Goal: Information Seeking & Learning: Learn about a topic

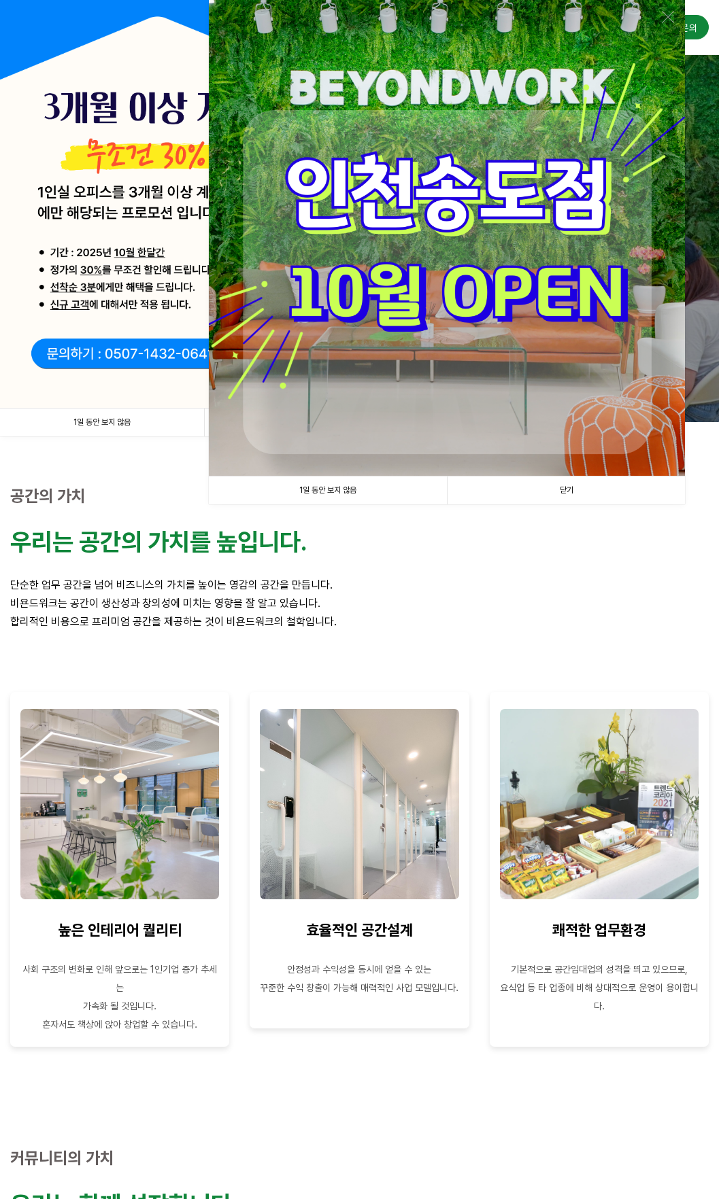
drag, startPoint x: 573, startPoint y: 495, endPoint x: 562, endPoint y: 492, distance: 10.6
click at [573, 495] on link "닫기" at bounding box center [566, 491] width 238 height 28
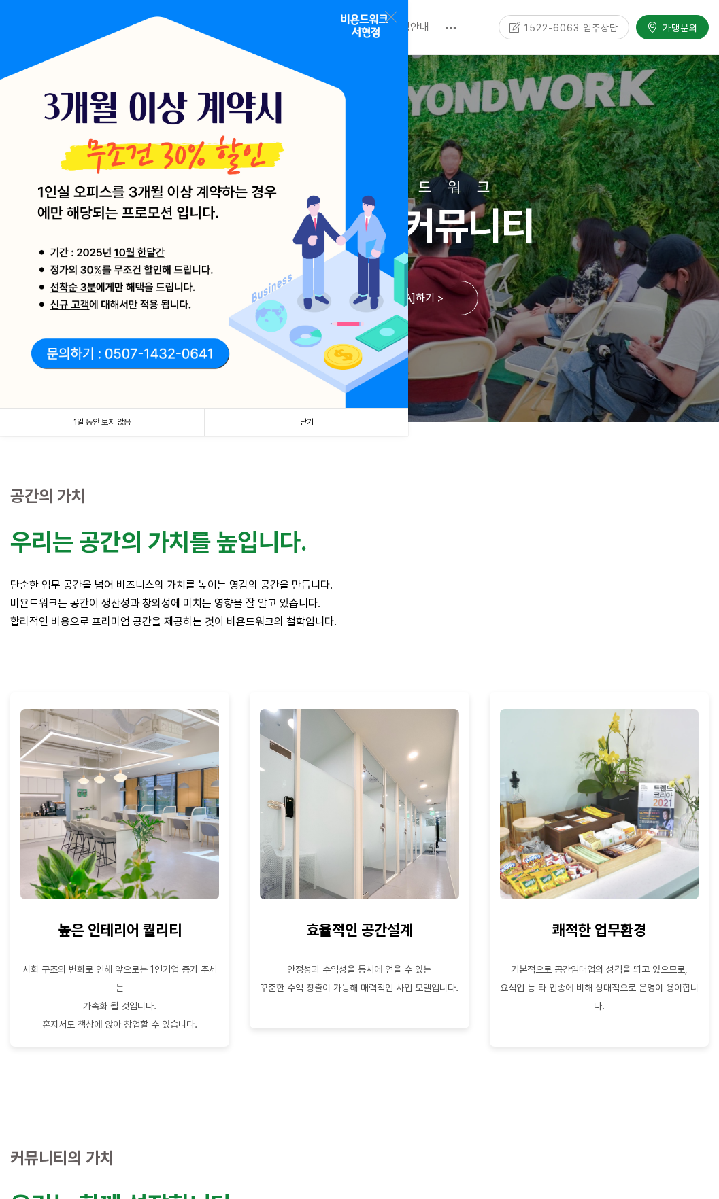
click at [304, 423] on link "닫기" at bounding box center [306, 423] width 204 height 28
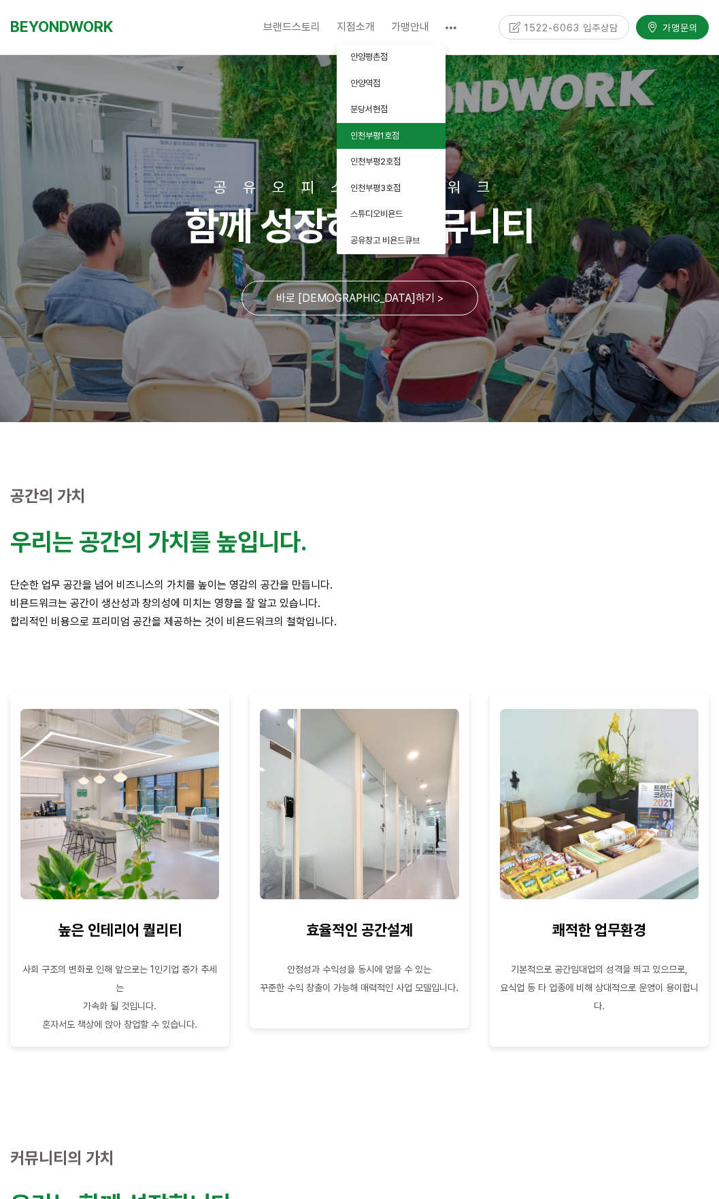
click at [417, 135] on link "인천부평1호점" at bounding box center [391, 136] width 109 height 27
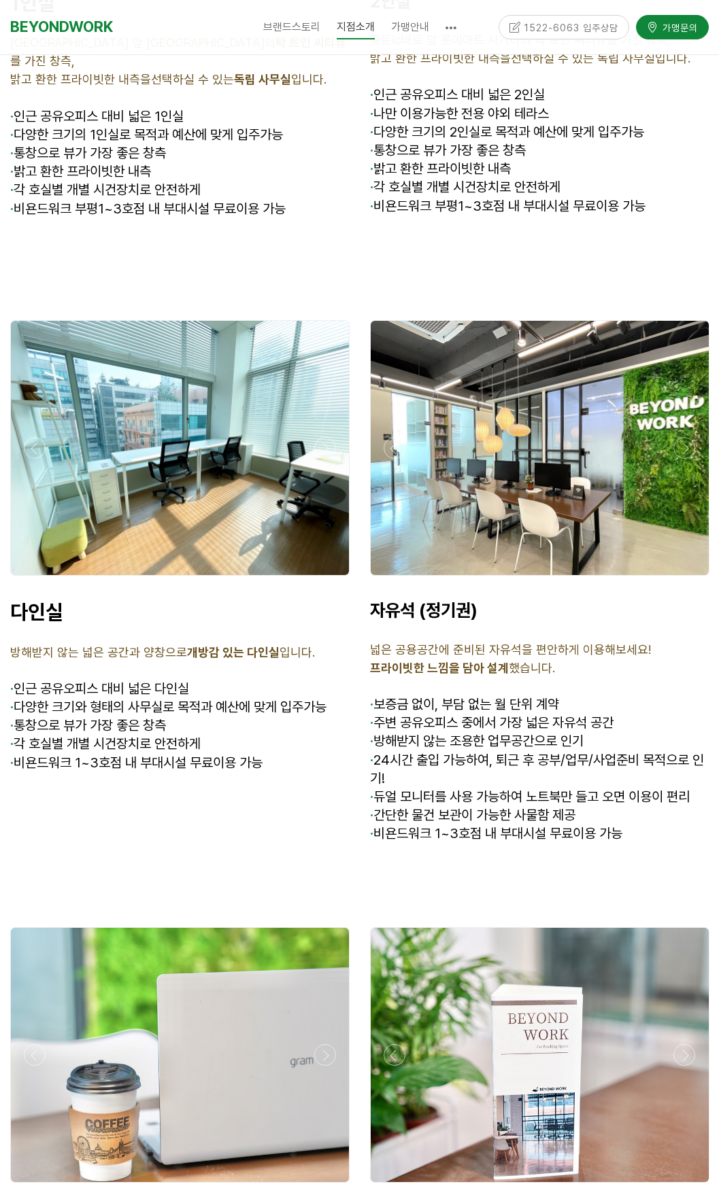
scroll to position [3808, 0]
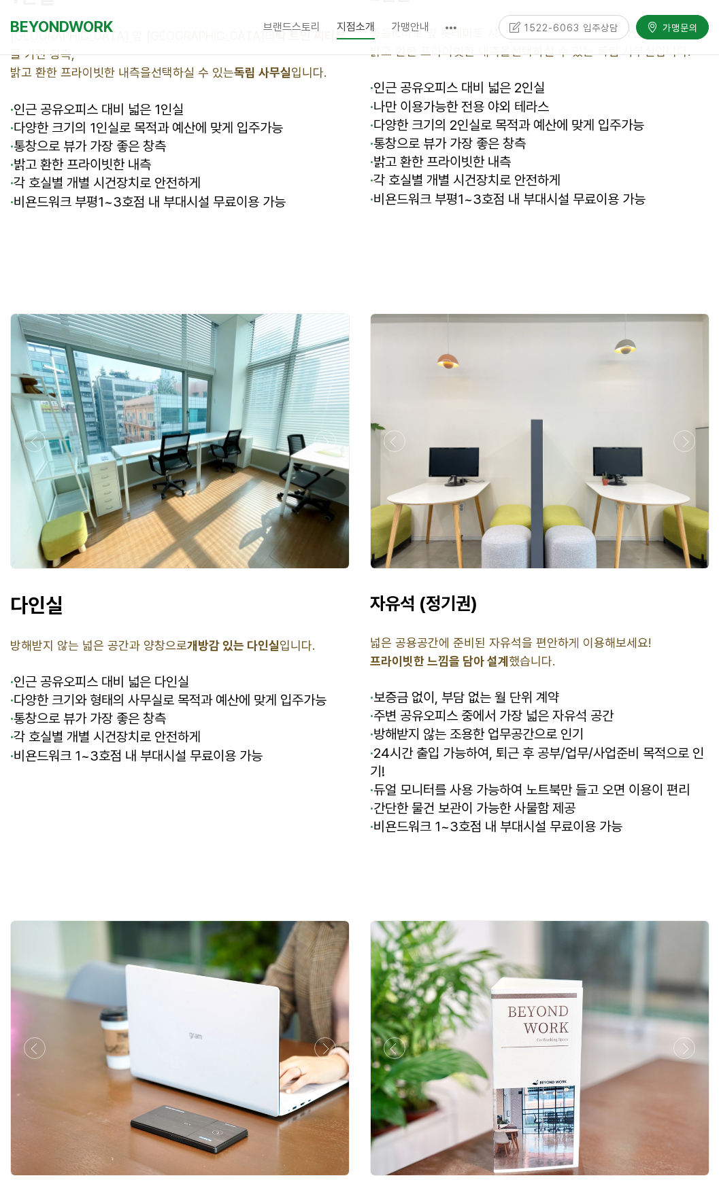
click at [404, 593] on span "자유석 (정기권)" at bounding box center [423, 603] width 107 height 21
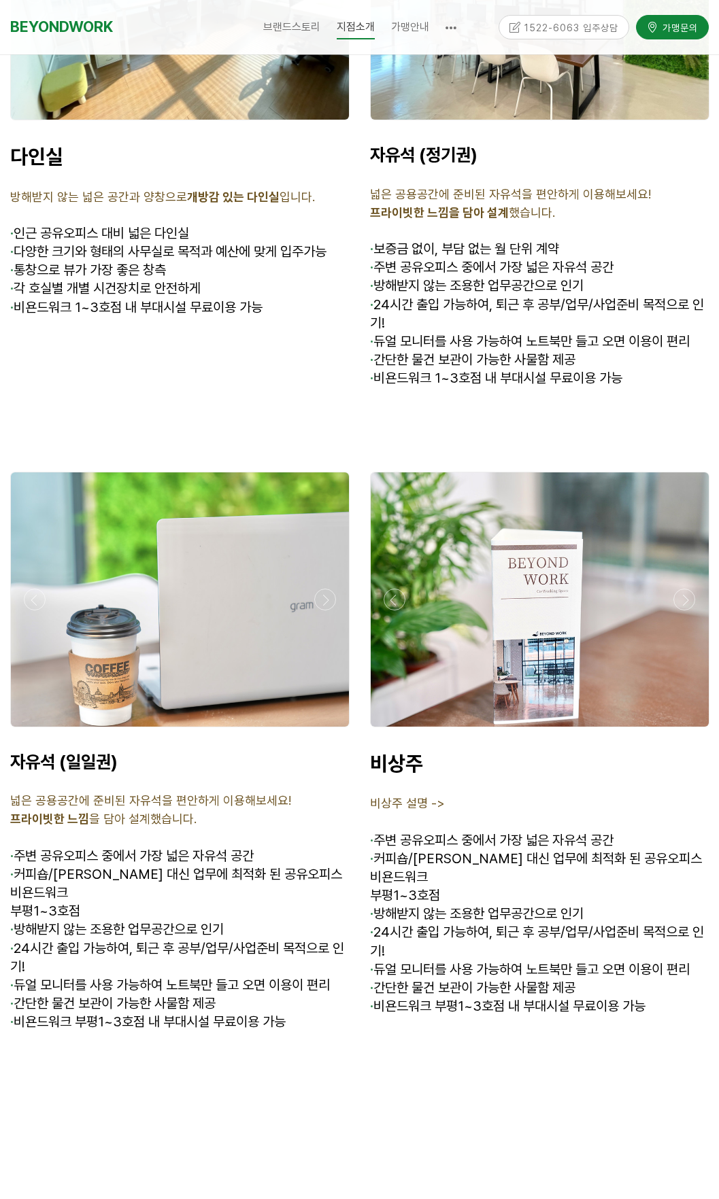
scroll to position [4352, 0]
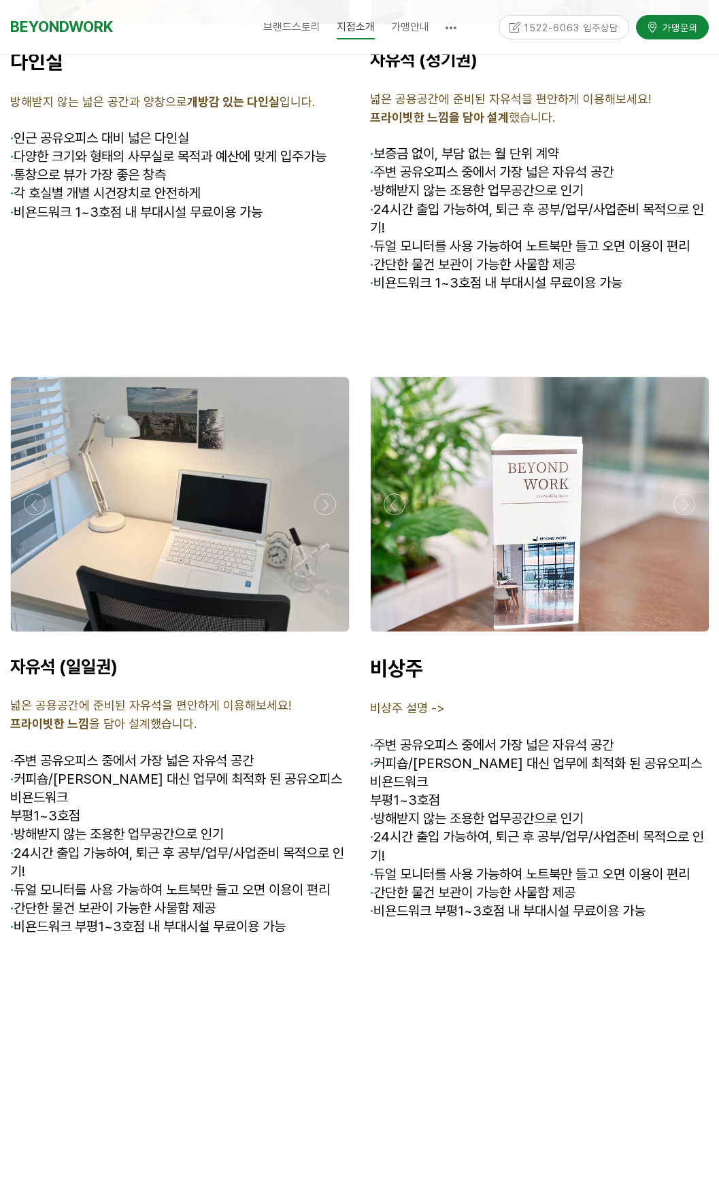
click at [165, 488] on div at bounding box center [180, 504] width 338 height 254
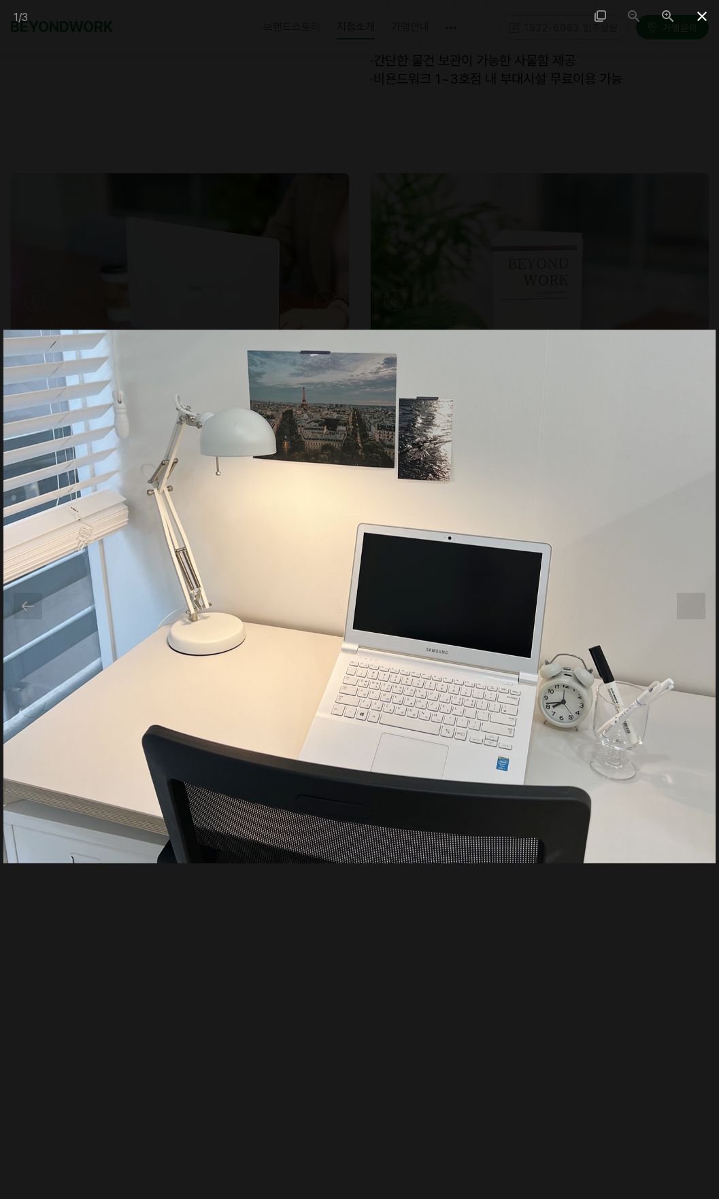
click at [700, 16] on span at bounding box center [702, 16] width 34 height 32
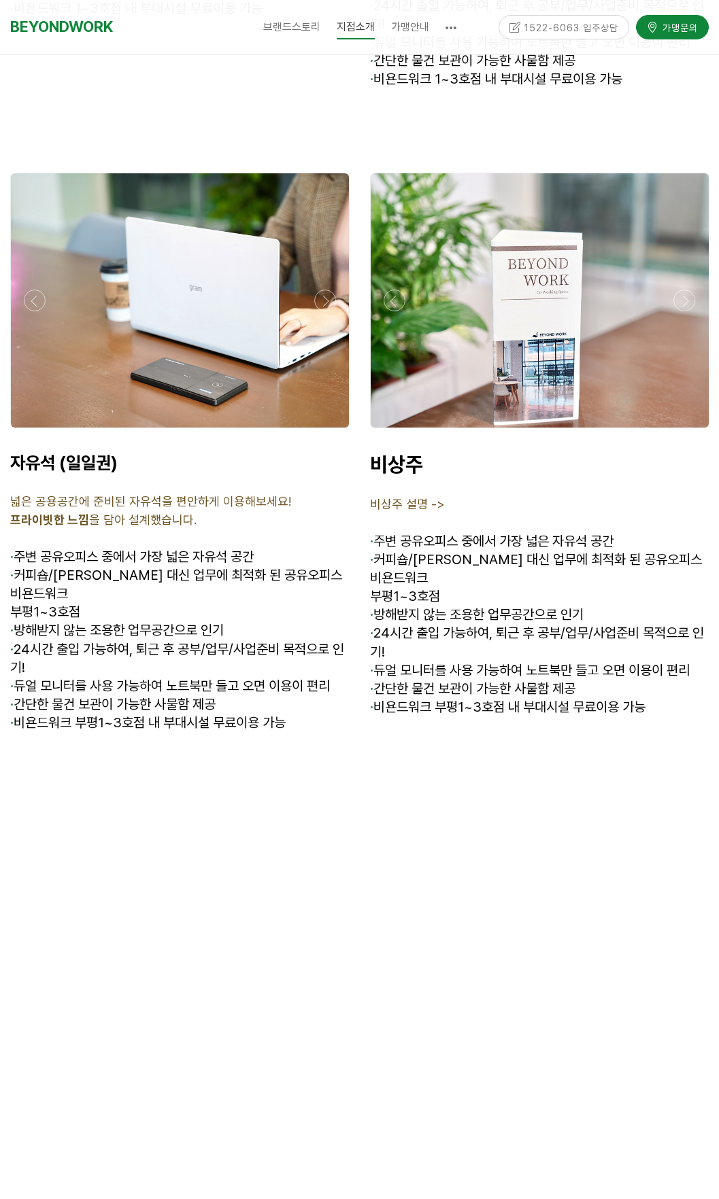
scroll to position [4352, 0]
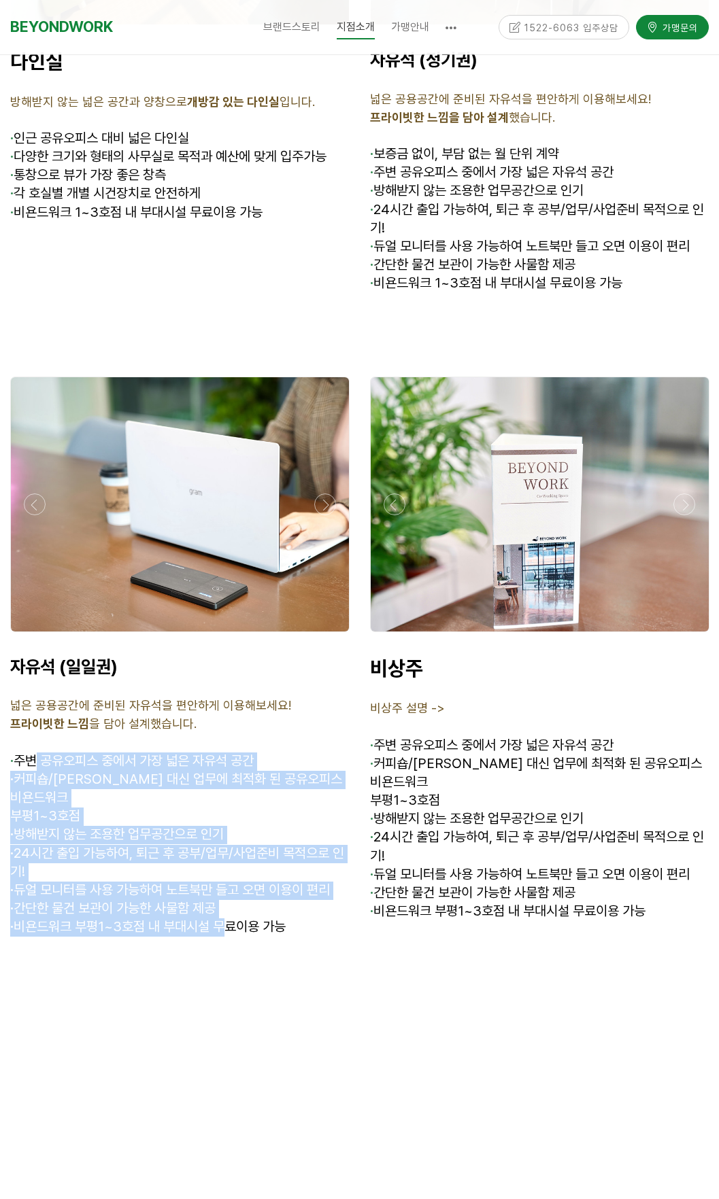
drag, startPoint x: 38, startPoint y: 706, endPoint x: 230, endPoint y: 874, distance: 254.9
click at [230, 874] on div "자유석 (일일권) 넓은 공용공간에 준비된 자유석을 편안하게 이용해보세요! 프라이빗한 느낌 을 담아 설계했습니다. · 주변 공유오피스 중에서 가…" at bounding box center [179, 806] width 339 height 300
click at [231, 919] on span "· 비욘드워크 부평1~3호점 내 부대시설 무료이용 가능" at bounding box center [147, 927] width 275 height 16
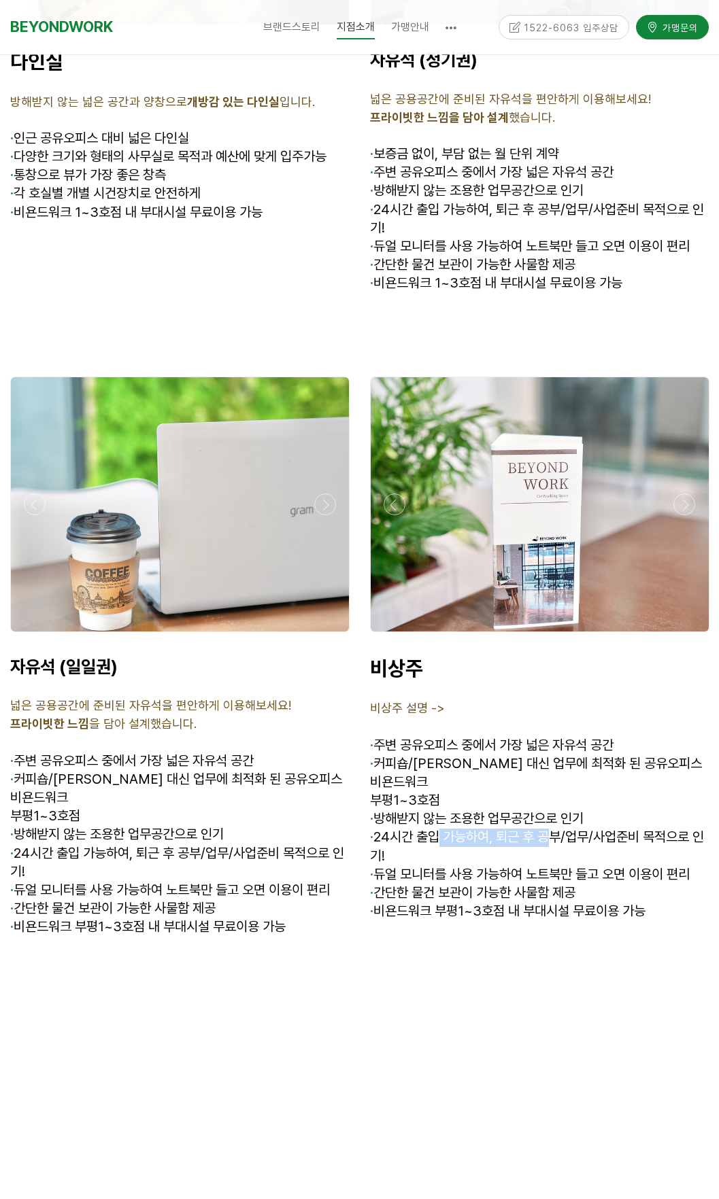
drag, startPoint x: 443, startPoint y: 781, endPoint x: 554, endPoint y: 788, distance: 111.1
click at [554, 829] on span "· 24시간 출입 가능하여, 퇴근 후 공부/업무/사업준비 목적으로 인기!" at bounding box center [537, 846] width 334 height 35
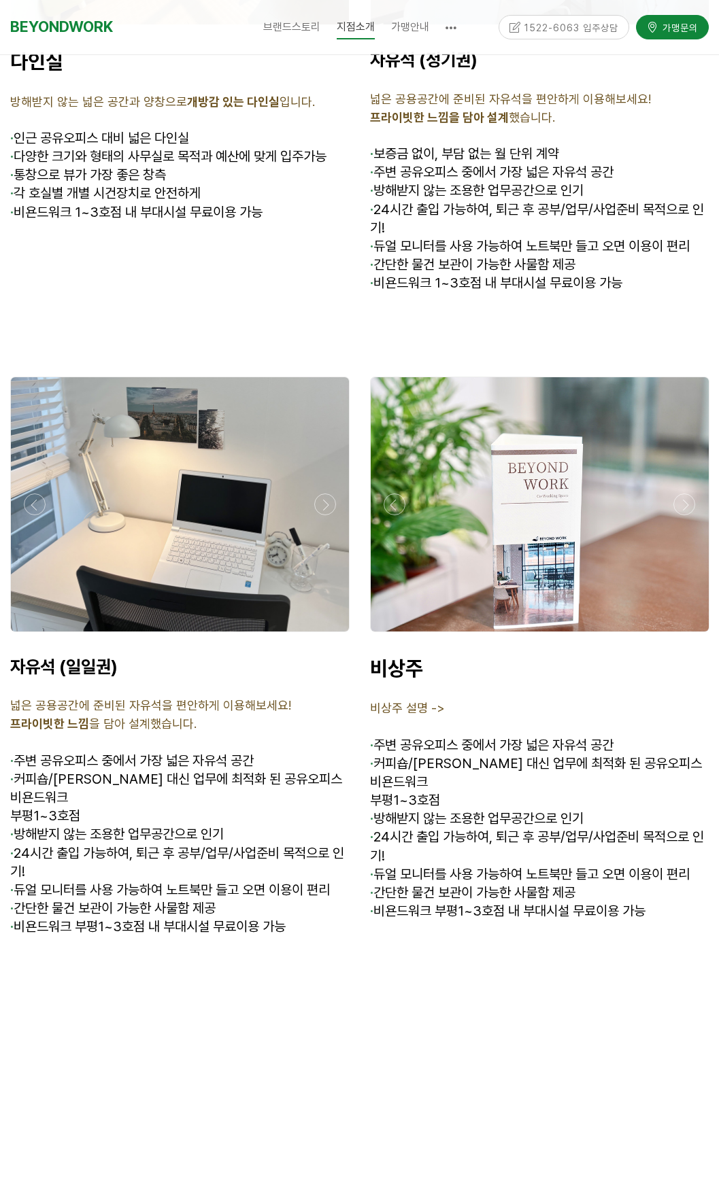
click at [429, 866] on span "· 듀얼 모니터를 사용 가능하여 노트북만 들고 오면 이용이 편리" at bounding box center [530, 874] width 320 height 16
drag, startPoint x: 398, startPoint y: 813, endPoint x: 500, endPoint y: 824, distance: 102.6
click at [498, 866] on span "· 듀얼 모니터를 사용 가능하여 노트북만 들고 오면 이용이 편리" at bounding box center [530, 874] width 320 height 16
click at [500, 866] on span "· 듀얼 모니터를 사용 가능하여 노트북만 들고 오면 이용이 편리" at bounding box center [530, 874] width 320 height 16
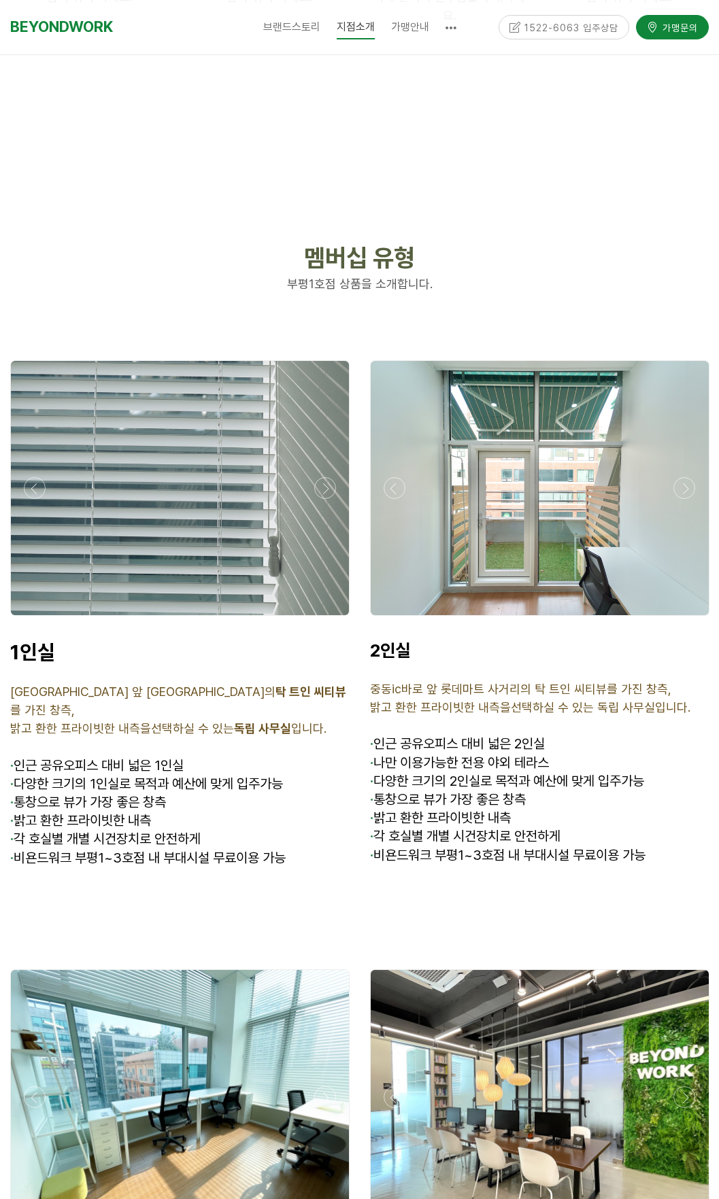
scroll to position [3332, 0]
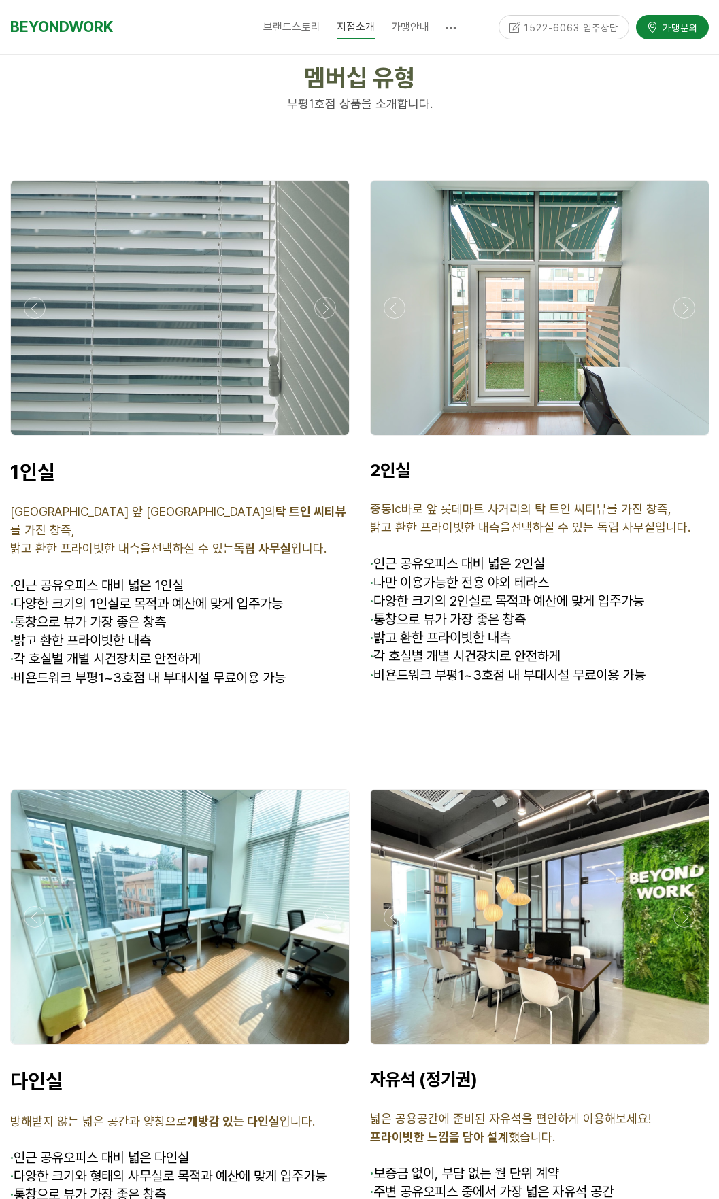
click at [275, 505] on strong "탁 트인 씨티뷰" at bounding box center [310, 512] width 71 height 14
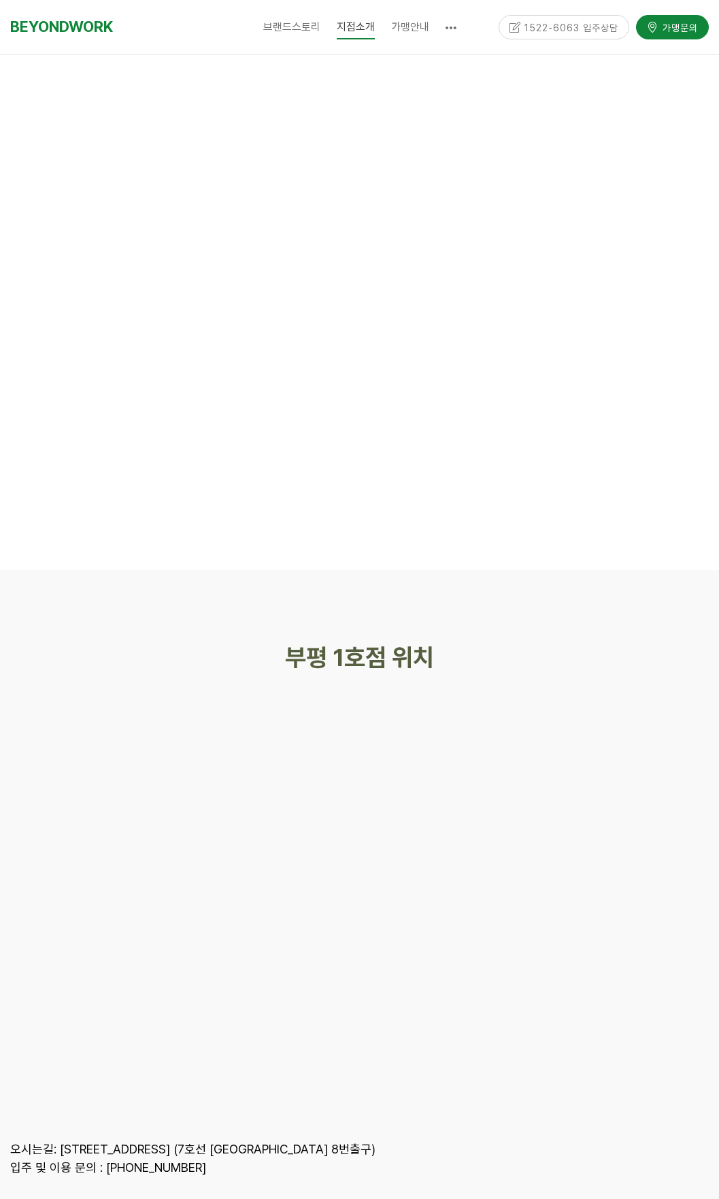
scroll to position [5769, 0]
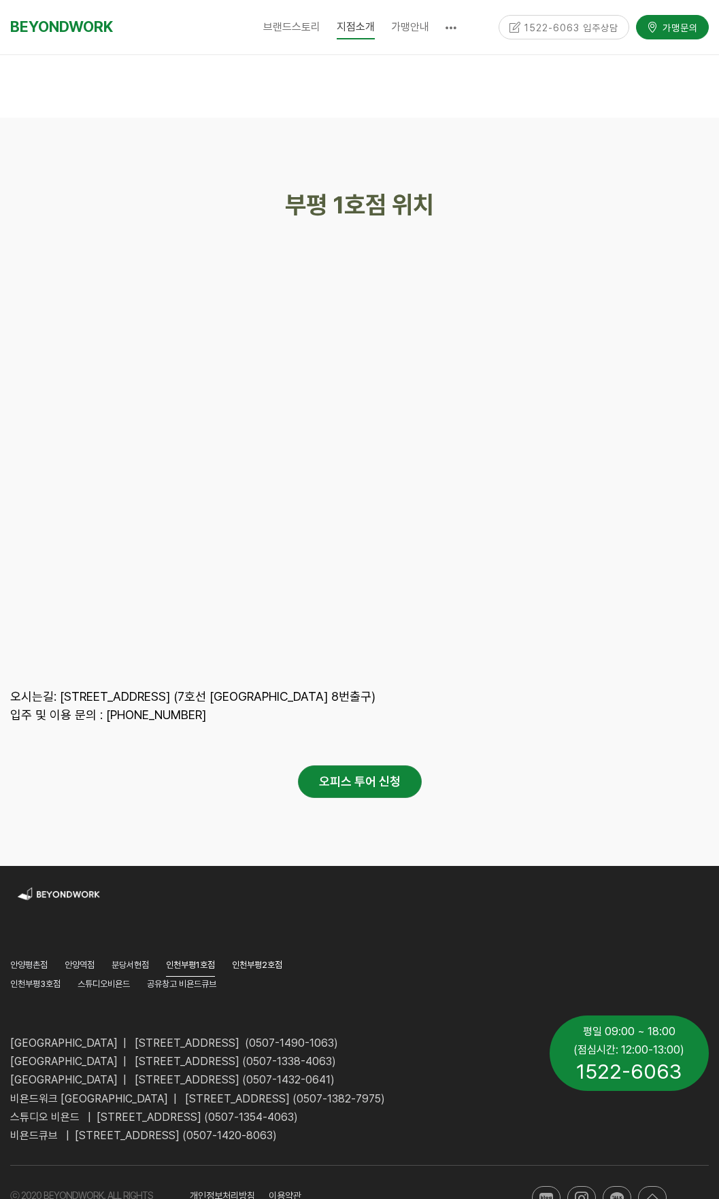
click at [252, 960] on span "인천부평2호점" at bounding box center [257, 965] width 50 height 10
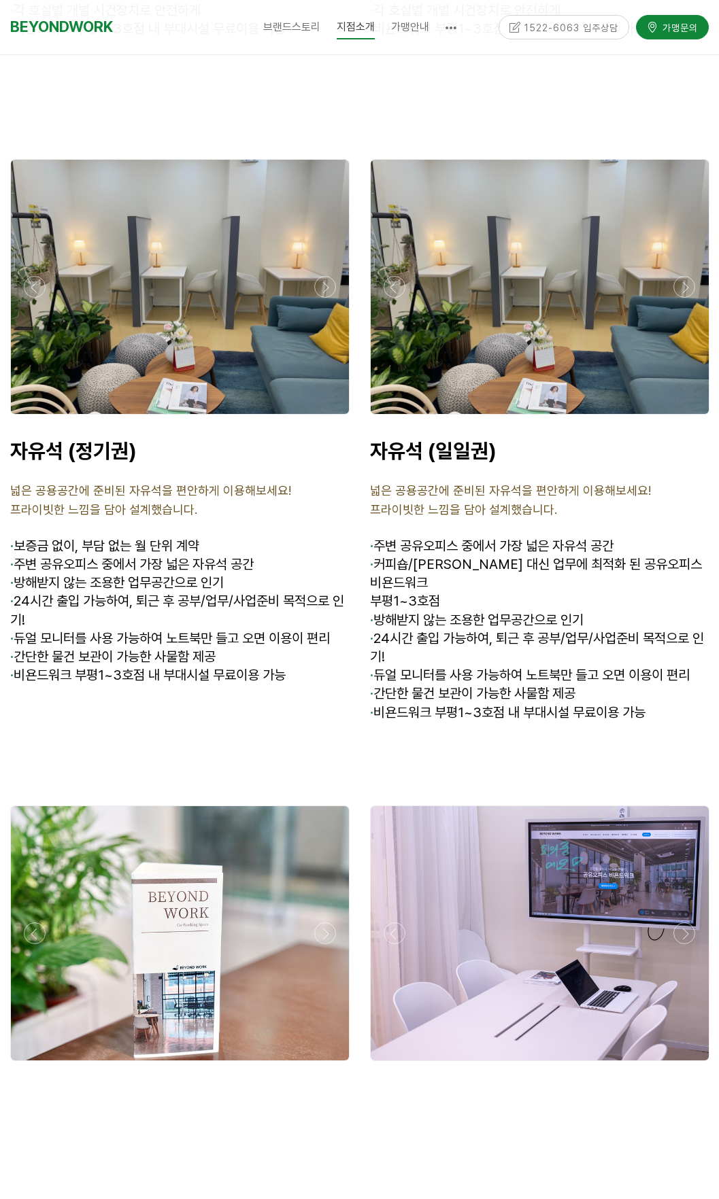
scroll to position [4352, 0]
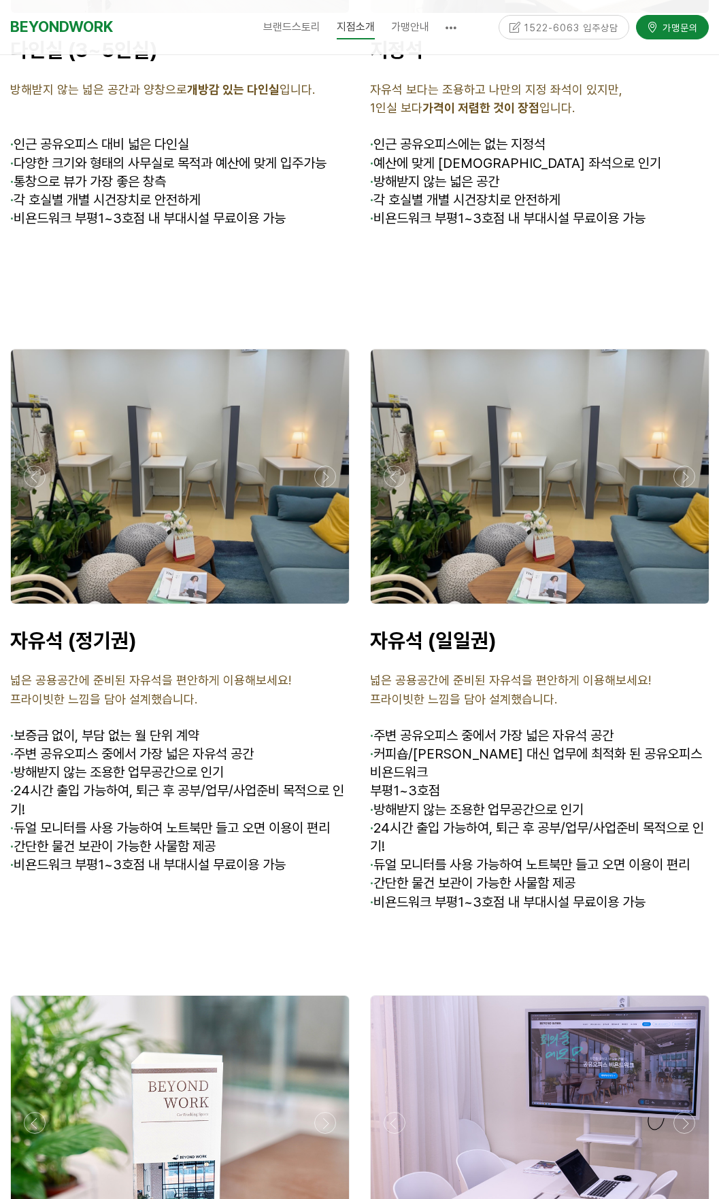
click at [686, 608] on div at bounding box center [540, 608] width 346 height 0
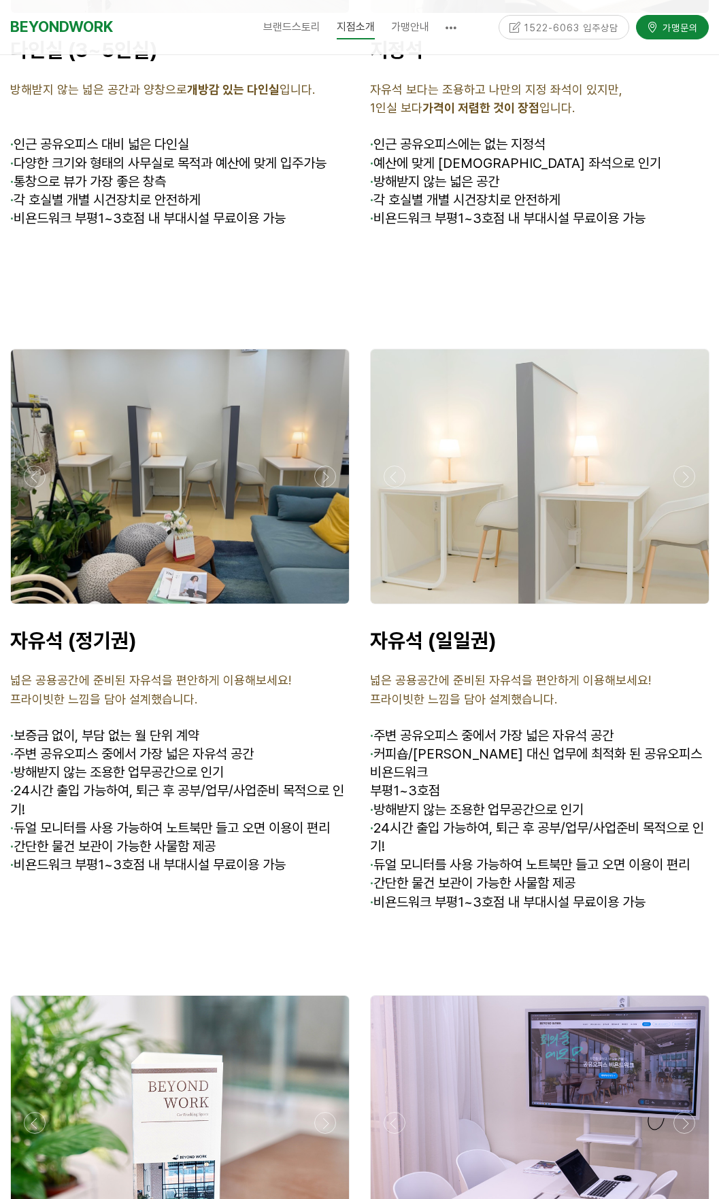
click at [686, 608] on div at bounding box center [540, 608] width 346 height 0
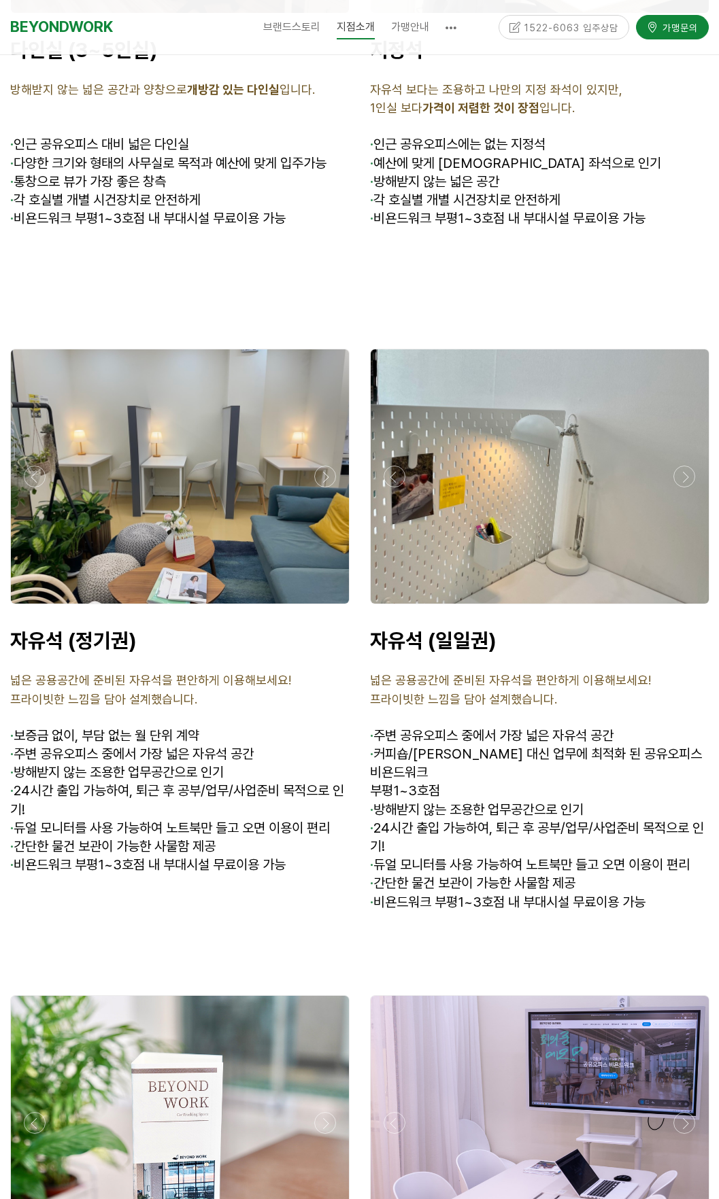
click at [686, 608] on div at bounding box center [540, 608] width 346 height 0
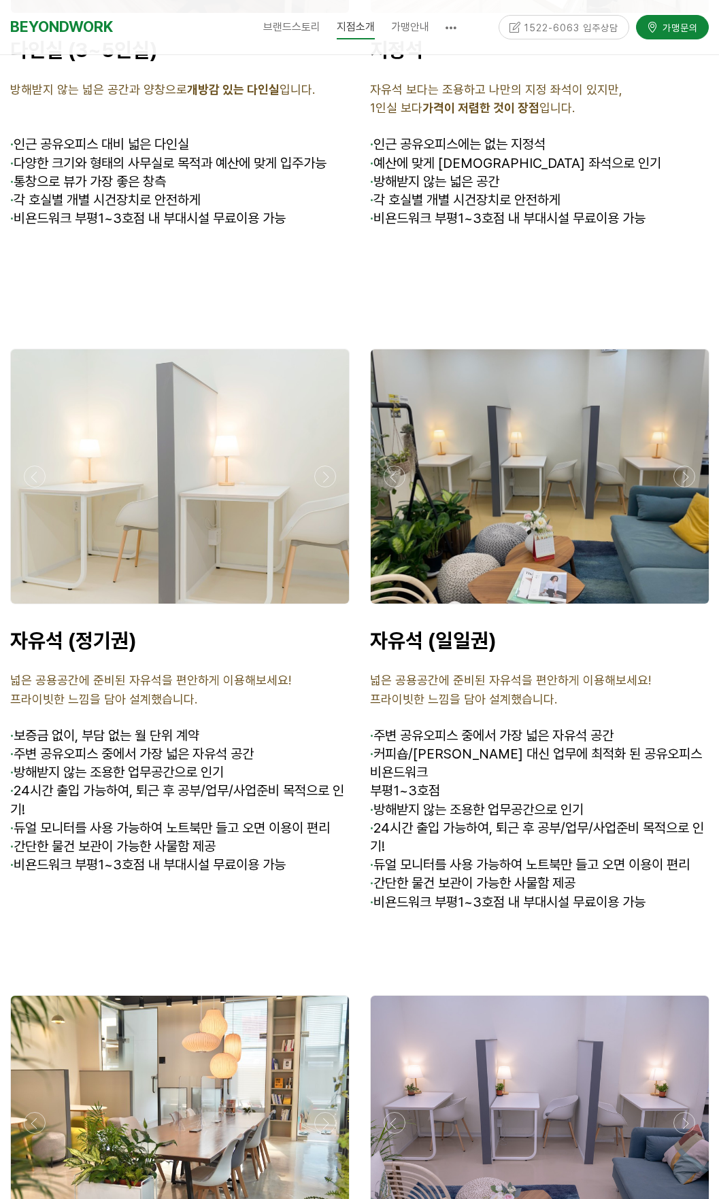
click at [686, 608] on div at bounding box center [540, 608] width 346 height 0
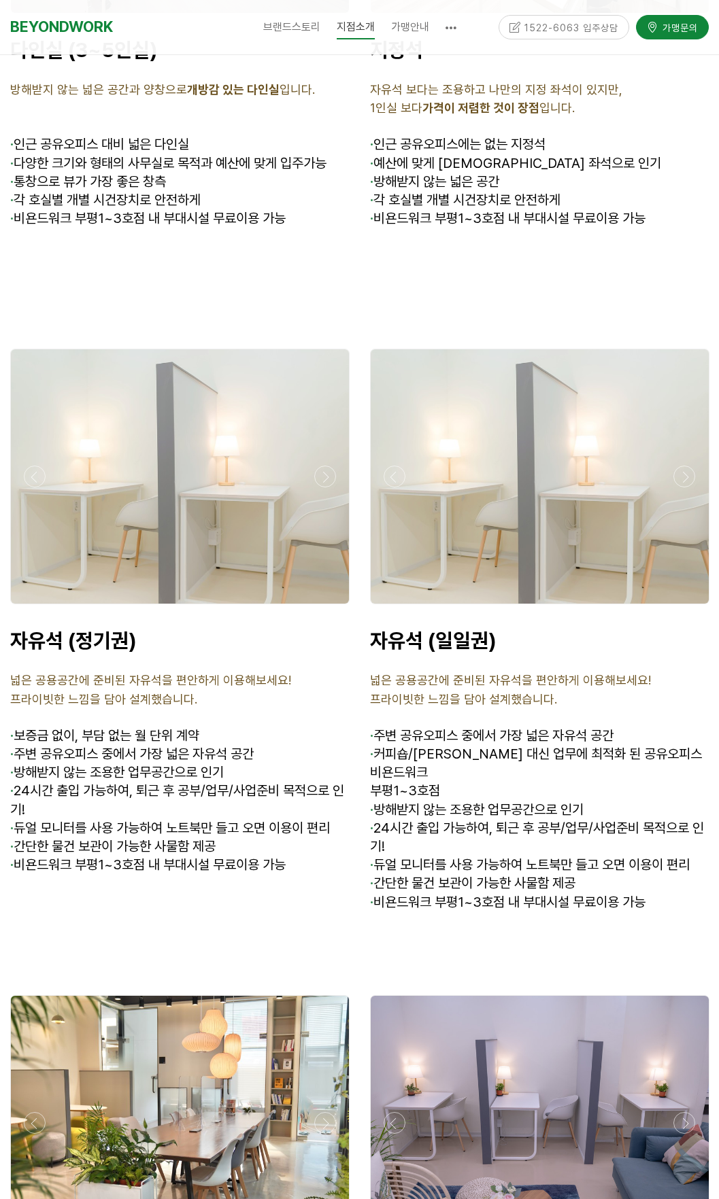
click at [686, 608] on div at bounding box center [540, 608] width 346 height 0
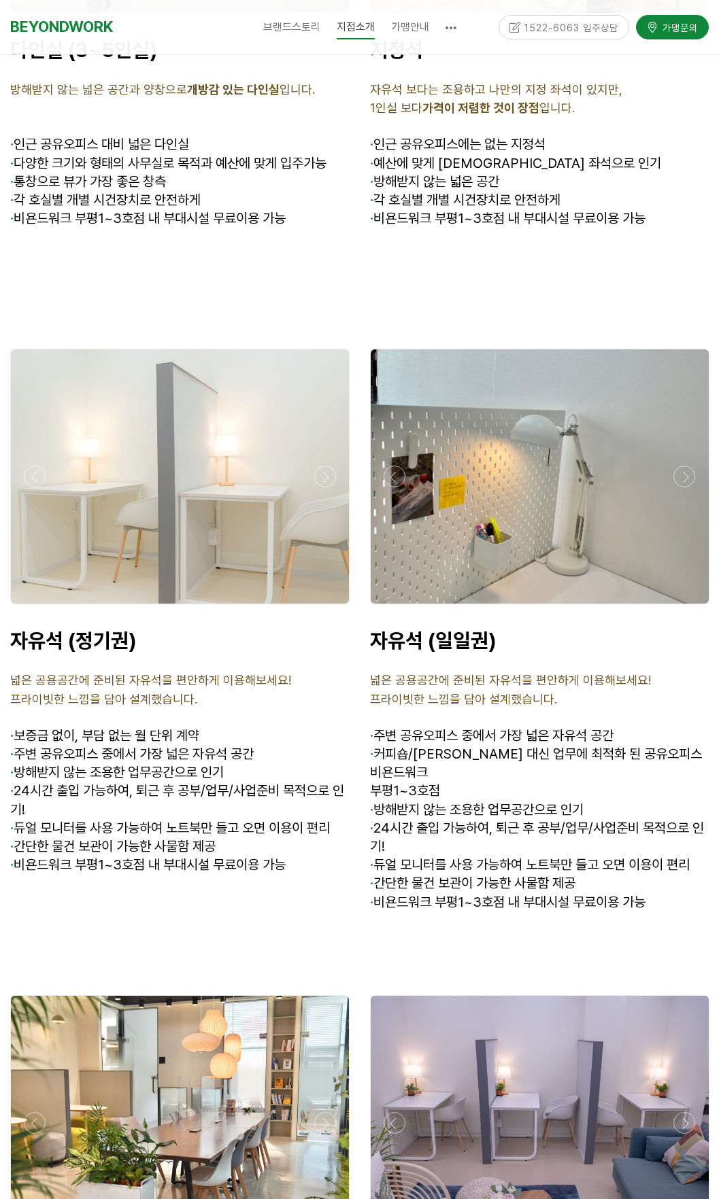
click at [686, 608] on div at bounding box center [540, 608] width 346 height 0
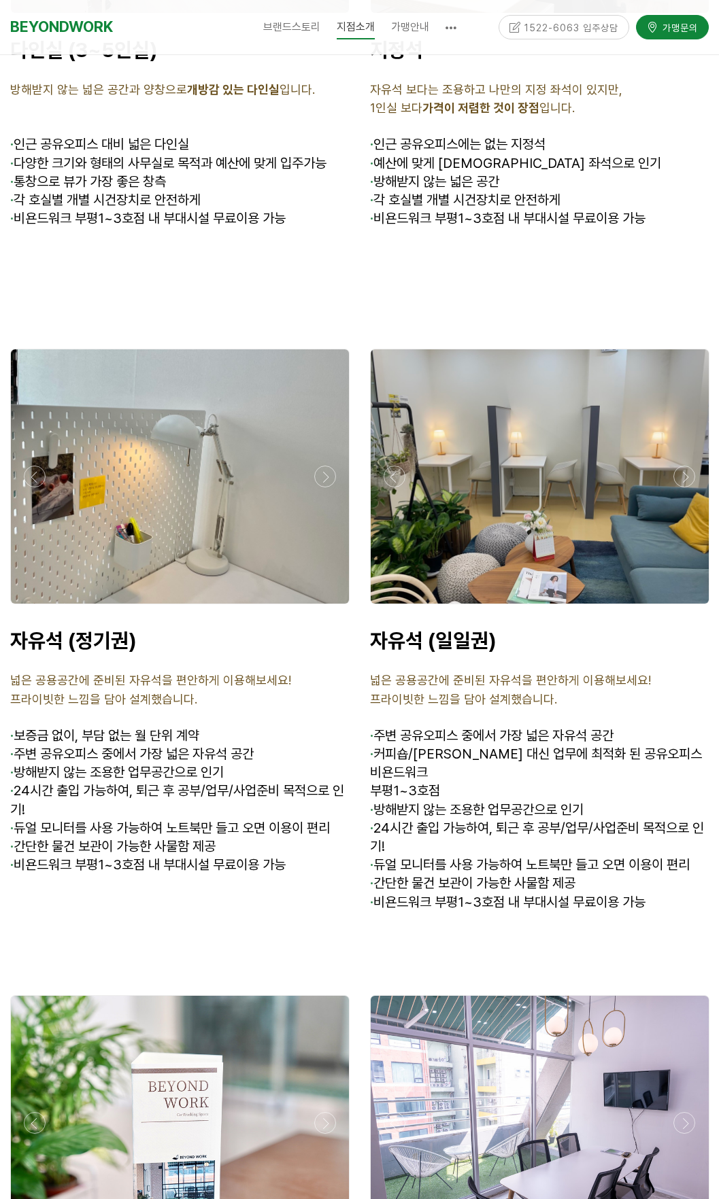
click at [686, 608] on div at bounding box center [540, 608] width 346 height 0
